Goal: Navigation & Orientation: Find specific page/section

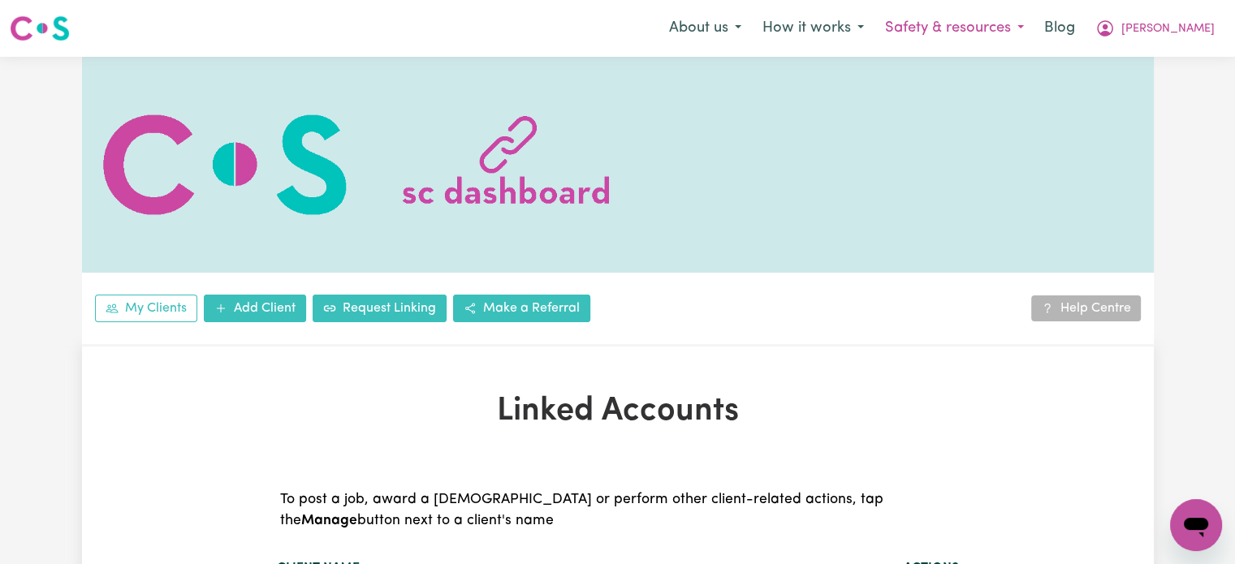
click at [1029, 33] on button "Safety & resources" at bounding box center [954, 28] width 160 height 34
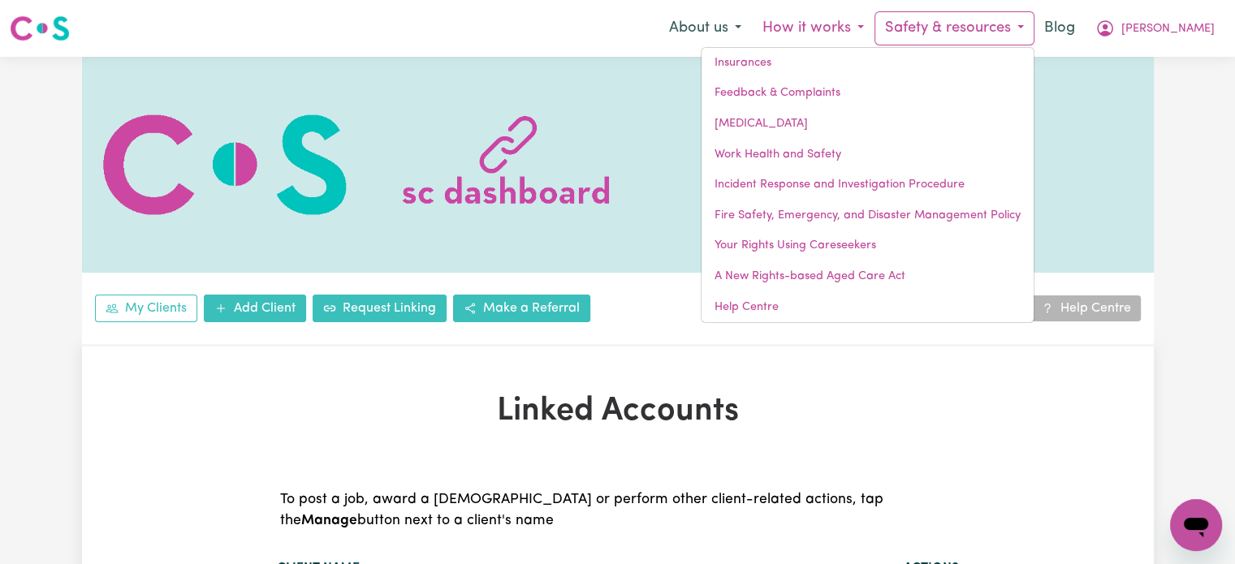
click at [874, 24] on button "How it works" at bounding box center [813, 28] width 123 height 34
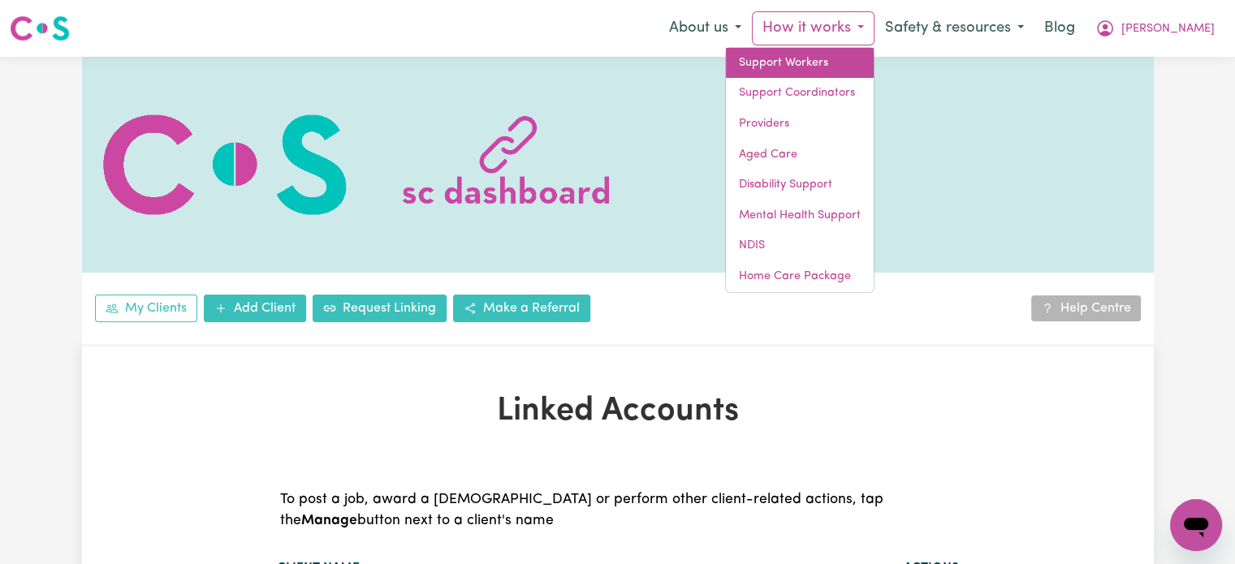
click at [874, 62] on link "Support Workers" at bounding box center [800, 63] width 148 height 31
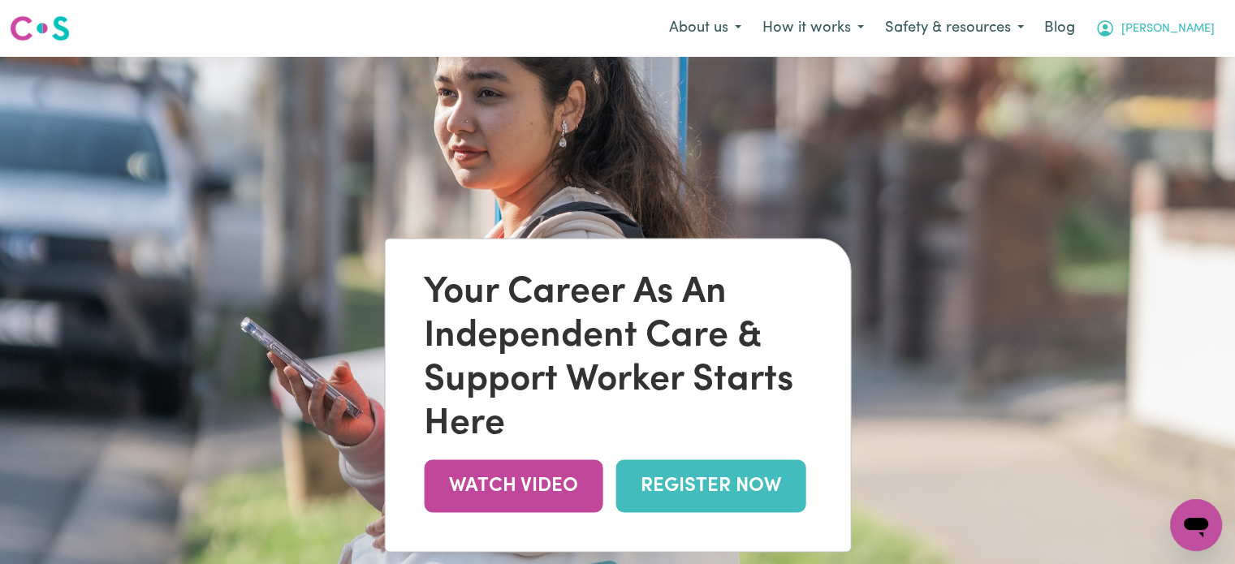
click at [1200, 31] on span "[PERSON_NAME]" at bounding box center [1167, 29] width 93 height 18
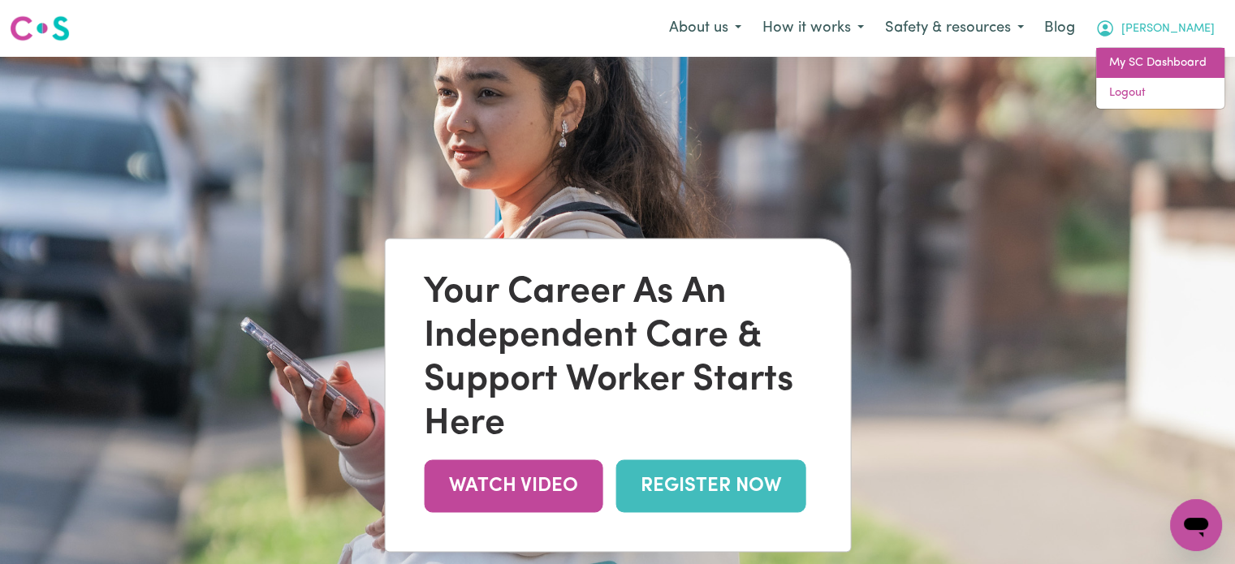
click at [1172, 58] on link "My SC Dashboard" at bounding box center [1160, 63] width 128 height 31
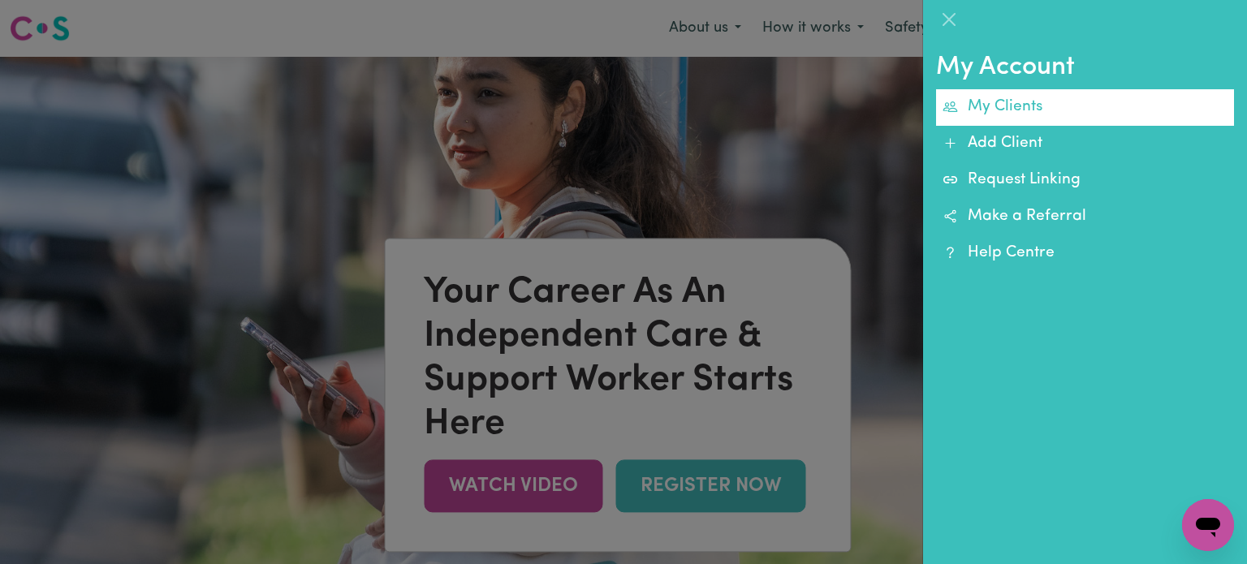
click at [1034, 103] on link "My Clients" at bounding box center [1085, 107] width 298 height 37
